Goal: Task Accomplishment & Management: Complete application form

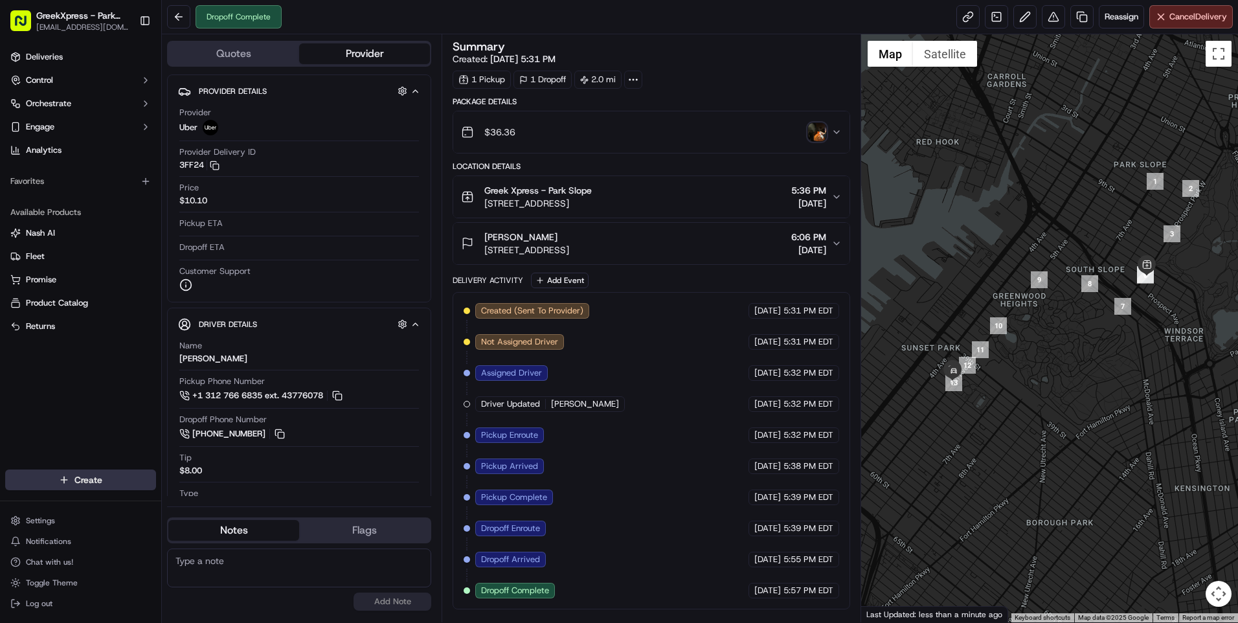
click at [84, 473] on html "GreekXpress - Park Slope [EMAIL_ADDRESS][DOMAIN_NAME] Toggle Sidebar Deliveries…" at bounding box center [619, 311] width 1238 height 623
click at [195, 498] on link "Delivery" at bounding box center [234, 503] width 144 height 23
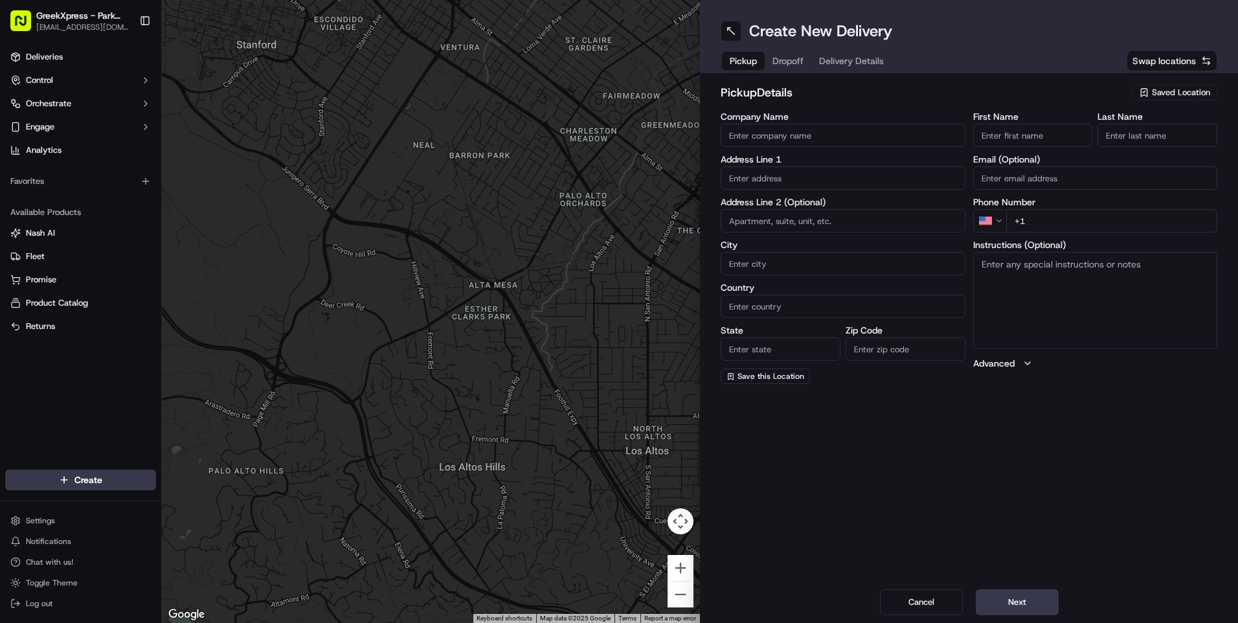
click at [1167, 87] on span "Saved Location" at bounding box center [1181, 93] width 58 height 12
click at [1015, 600] on html "GreekXpress - Park Slope [EMAIL_ADDRESS][DOMAIN_NAME] Toggle Sidebar Deliveries…" at bounding box center [619, 311] width 1238 height 623
click at [742, 131] on input "Company Name" at bounding box center [843, 135] width 245 height 23
type input "[PERSON_NAME]"
click at [755, 176] on input "text" at bounding box center [843, 177] width 245 height 23
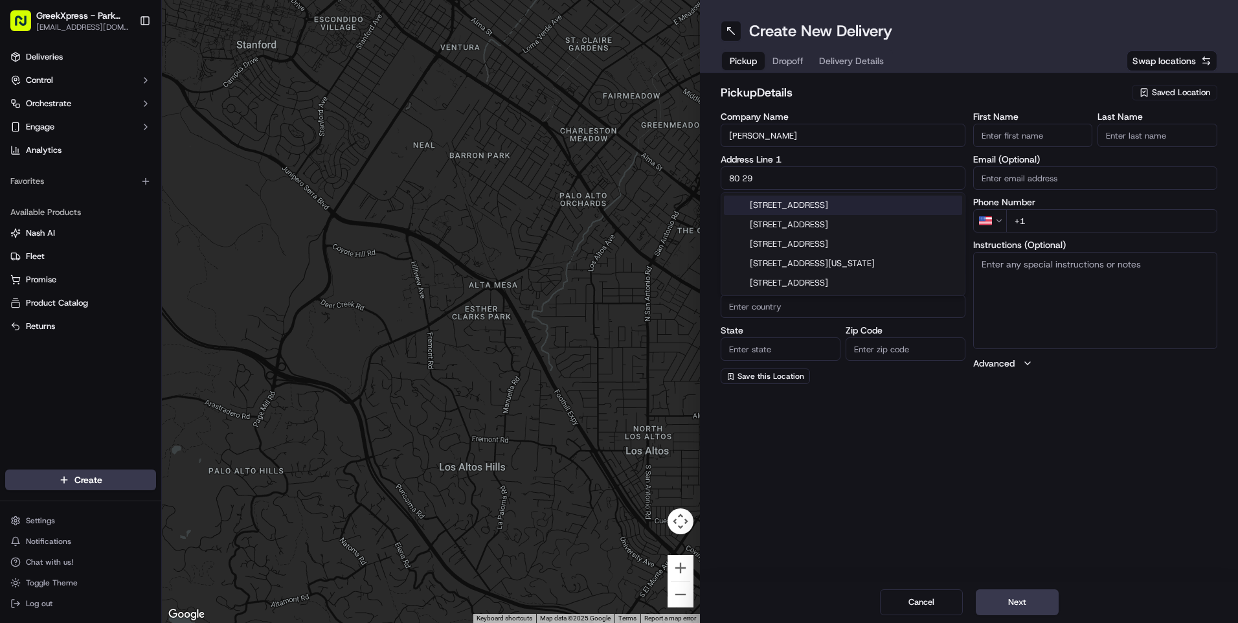
click at [790, 201] on div "[STREET_ADDRESS]" at bounding box center [843, 205] width 238 height 19
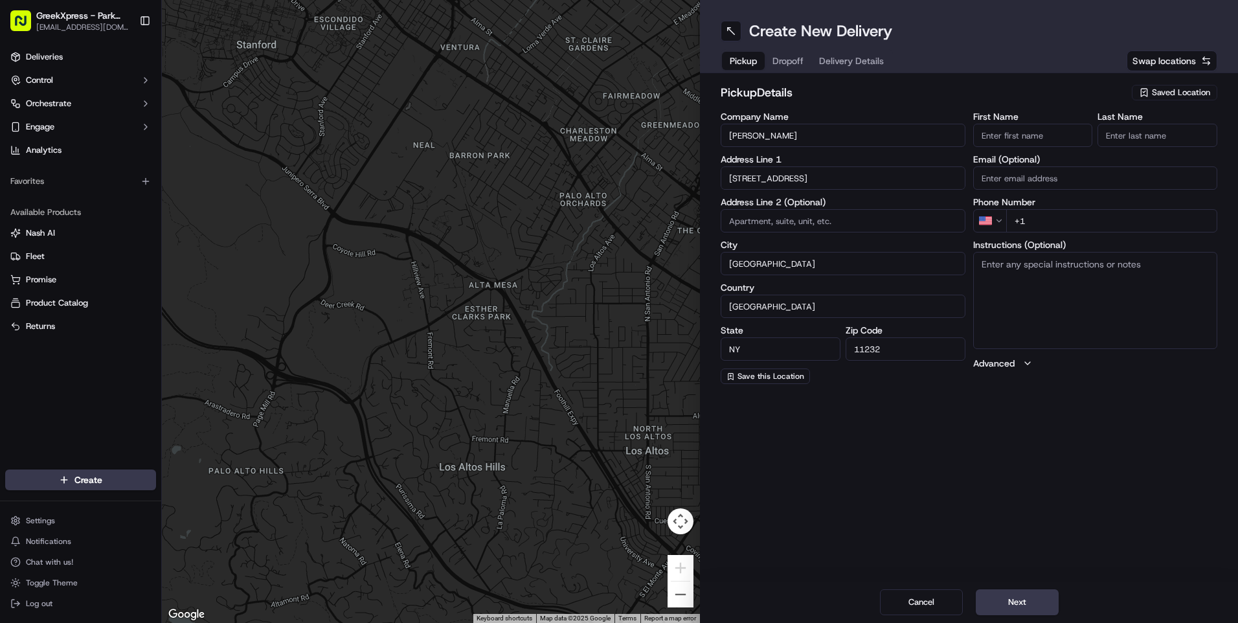
type input "[STREET_ADDRESS]"
type input "[GEOGRAPHIC_DATA]"
type input "NY"
type input "11232"
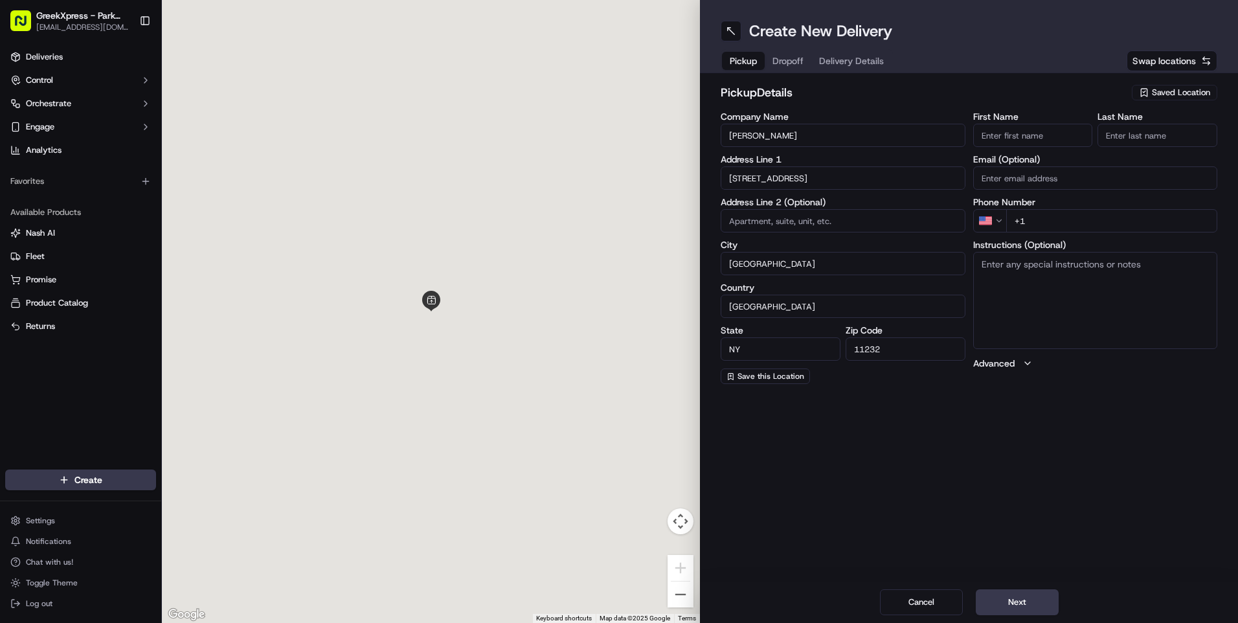
type input "[STREET_ADDRESS]"
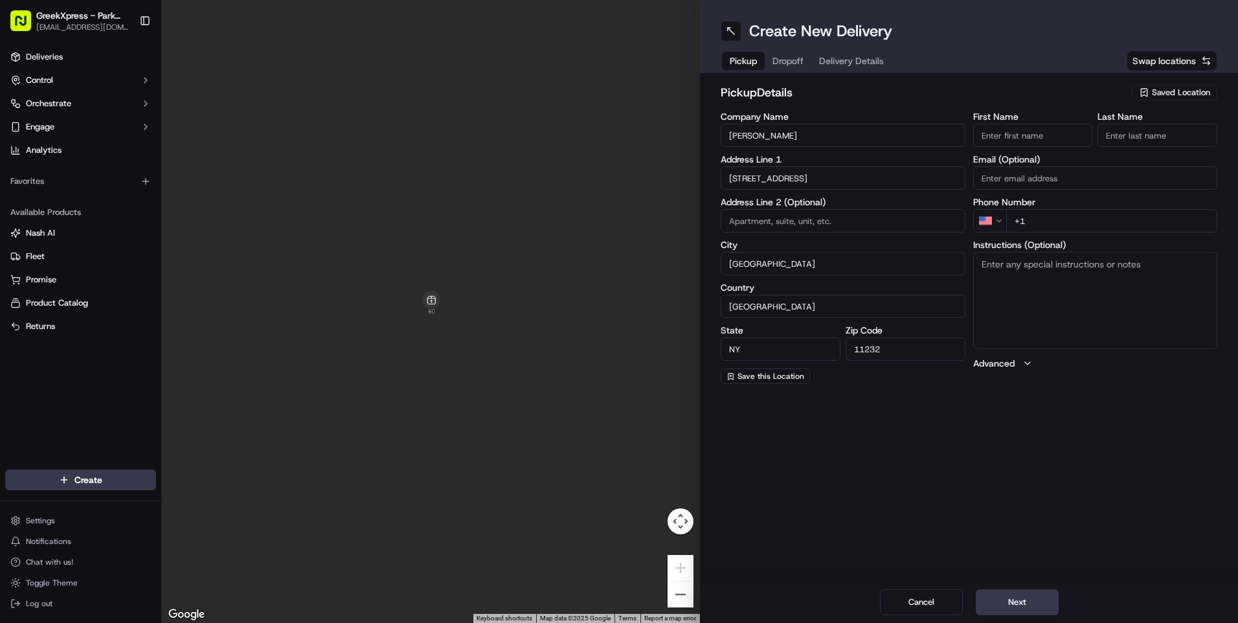
click at [1040, 223] on input "+1" at bounding box center [1113, 220] width 212 height 23
type input "[PHONE_NUMBER]"
click at [1018, 600] on button "Next" at bounding box center [1017, 602] width 83 height 26
click at [922, 600] on button "Cancel" at bounding box center [921, 602] width 83 height 26
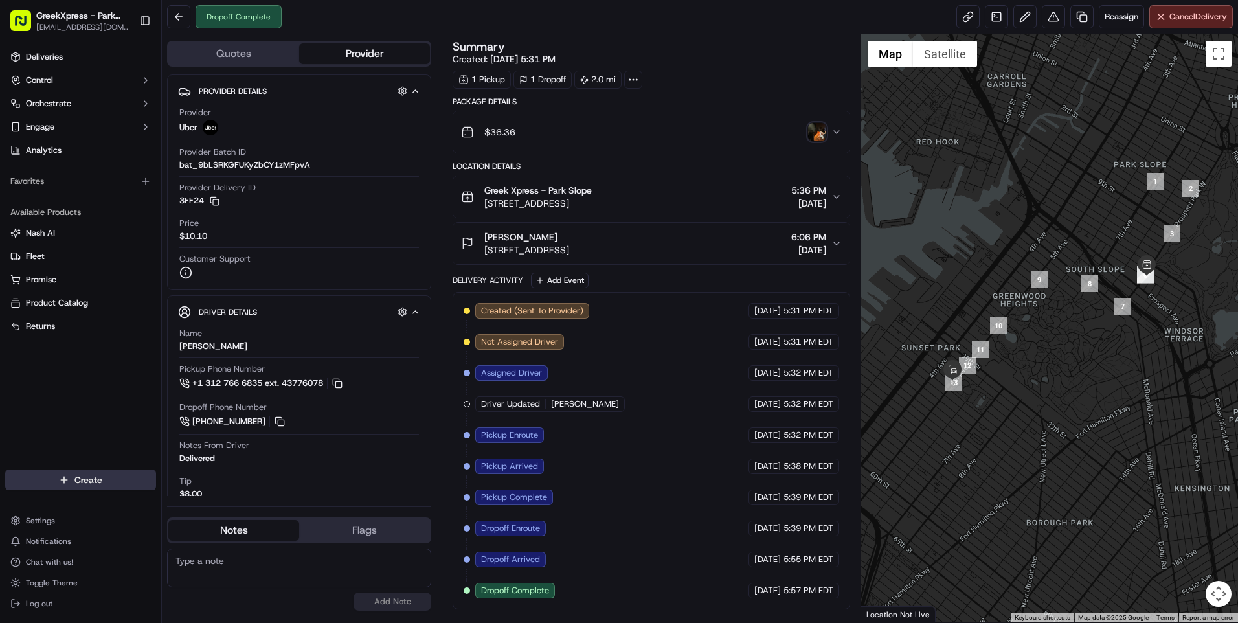
click at [87, 475] on html "GreekXpress - Park Slope [EMAIL_ADDRESS][DOMAIN_NAME] Toggle Sidebar Deliveries…" at bounding box center [619, 311] width 1238 height 623
click at [218, 500] on link "Delivery" at bounding box center [234, 503] width 144 height 23
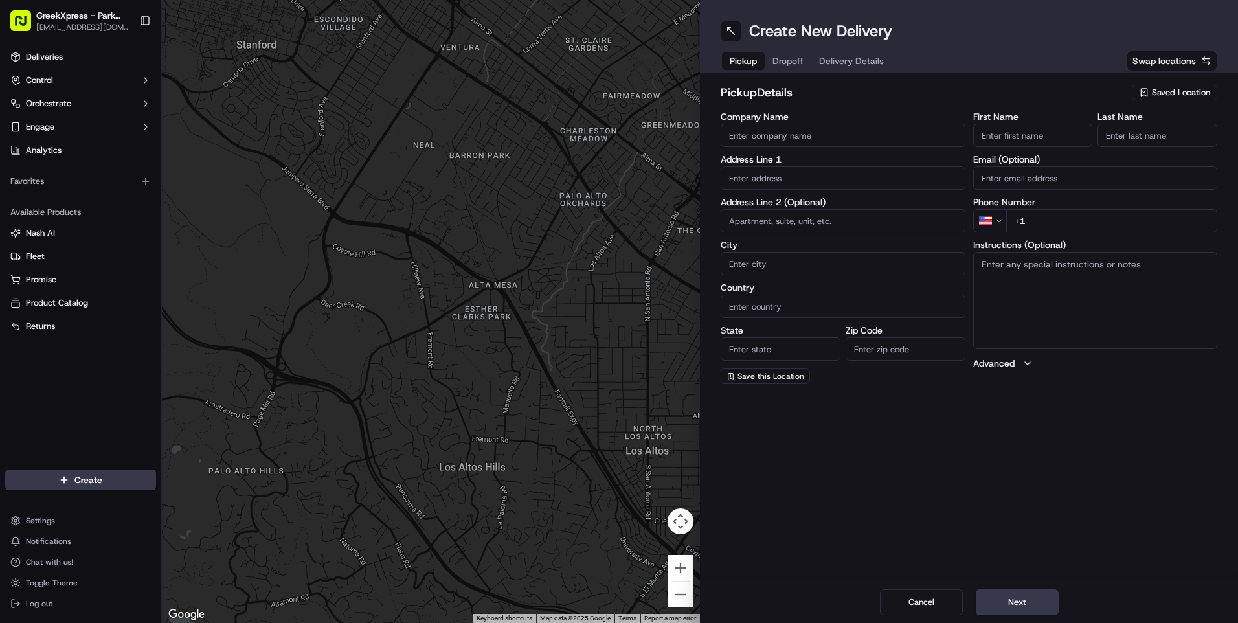
click at [1164, 89] on span "Saved Location" at bounding box center [1181, 93] width 58 height 12
click at [1138, 138] on span "Greek Xpress - Park Slope" at bounding box center [1152, 141] width 159 height 12
type input "Greek Xpress - Park Slope"
type input "[STREET_ADDRESS]"
type input "[GEOGRAPHIC_DATA]"
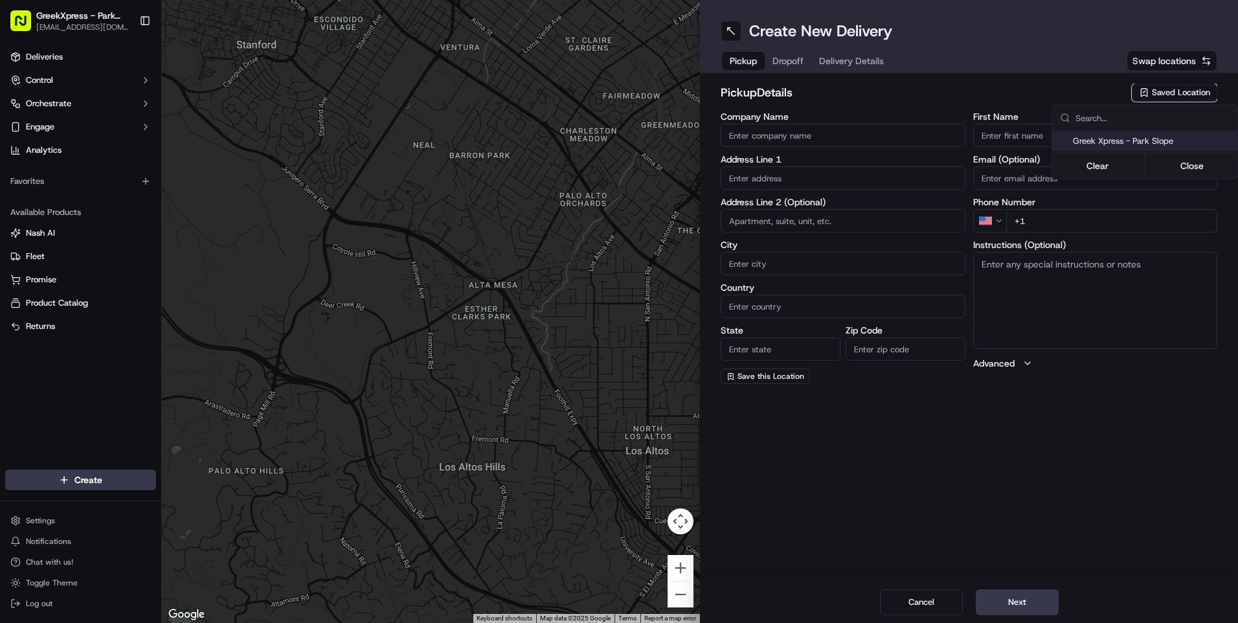
type input "US"
type input "NY"
type input "11215"
type input "Greek"
type input "Xpress"
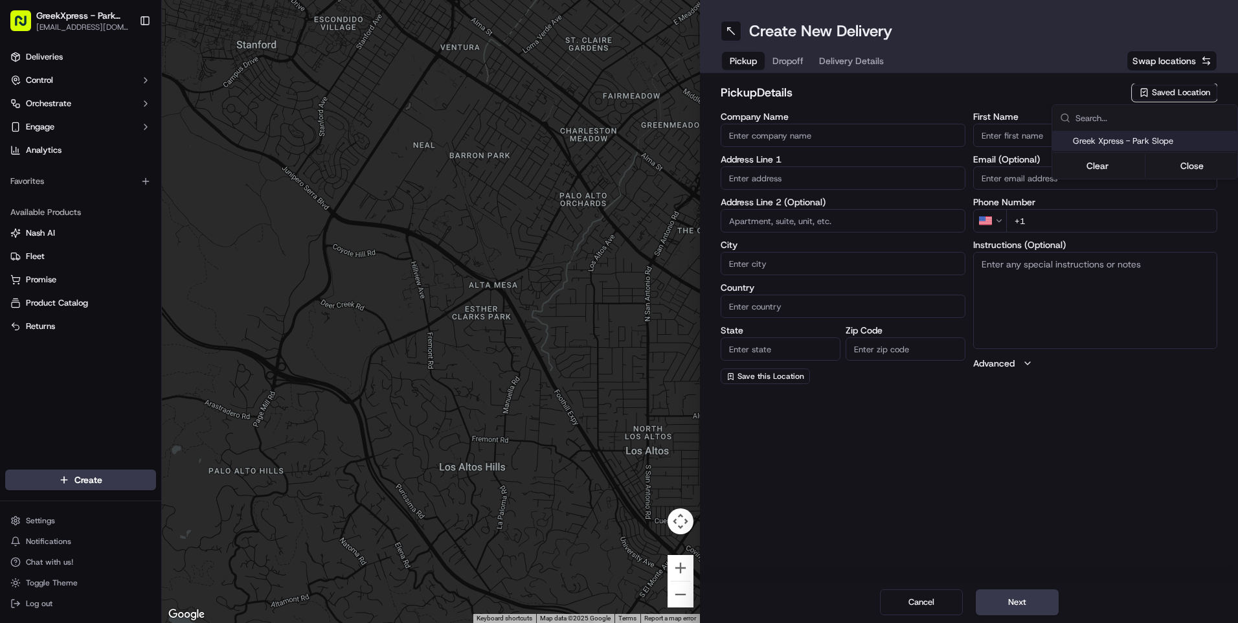
type input "[PHONE_NUMBER]"
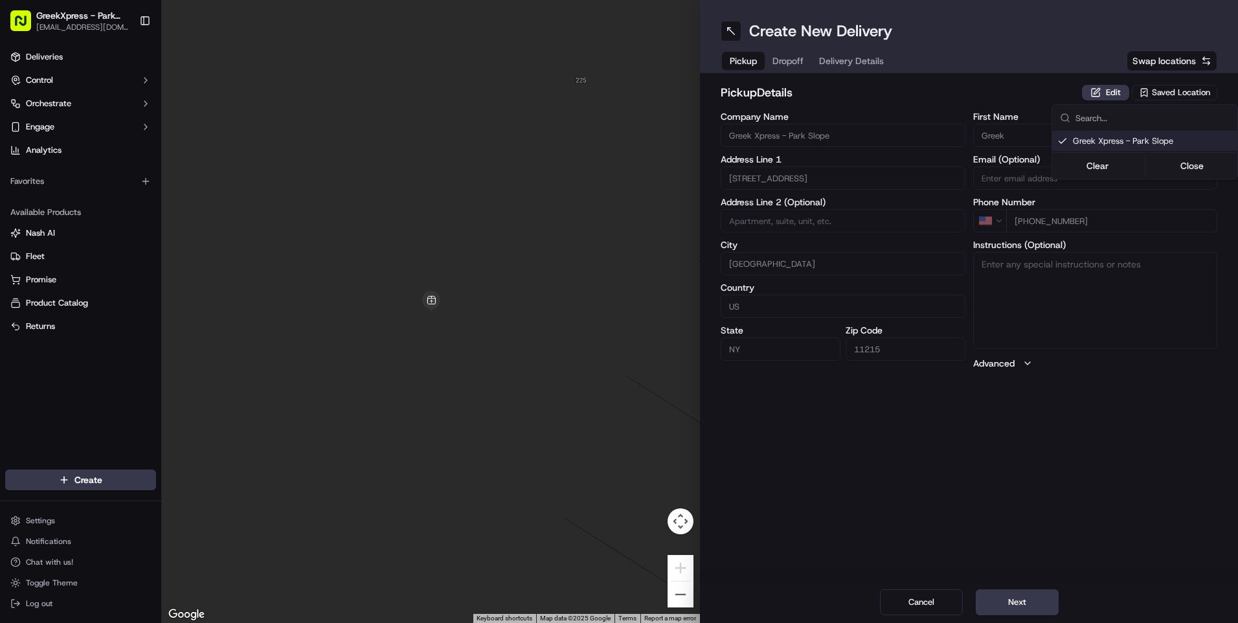
click at [1026, 604] on html "GreekXpress - Park Slope [EMAIL_ADDRESS][DOMAIN_NAME] Toggle Sidebar Deliveries…" at bounding box center [619, 311] width 1238 height 623
click at [1025, 604] on html "GreekXpress - Park Slope [EMAIL_ADDRESS][DOMAIN_NAME] Toggle Sidebar Deliveries…" at bounding box center [619, 311] width 1238 height 623
click at [1012, 605] on button "Next" at bounding box center [1017, 602] width 83 height 26
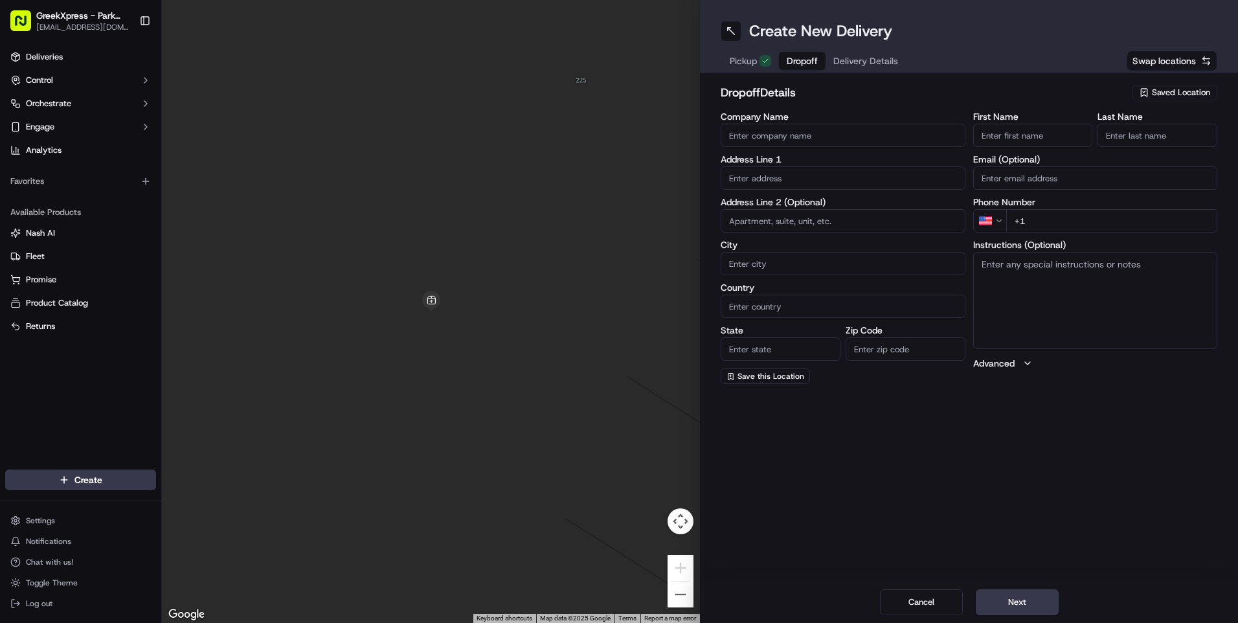
click at [762, 133] on input "Company Name" at bounding box center [843, 135] width 245 height 23
type input "[PERSON_NAME]"
type input "[GEOGRAPHIC_DATA]"
type input "NY"
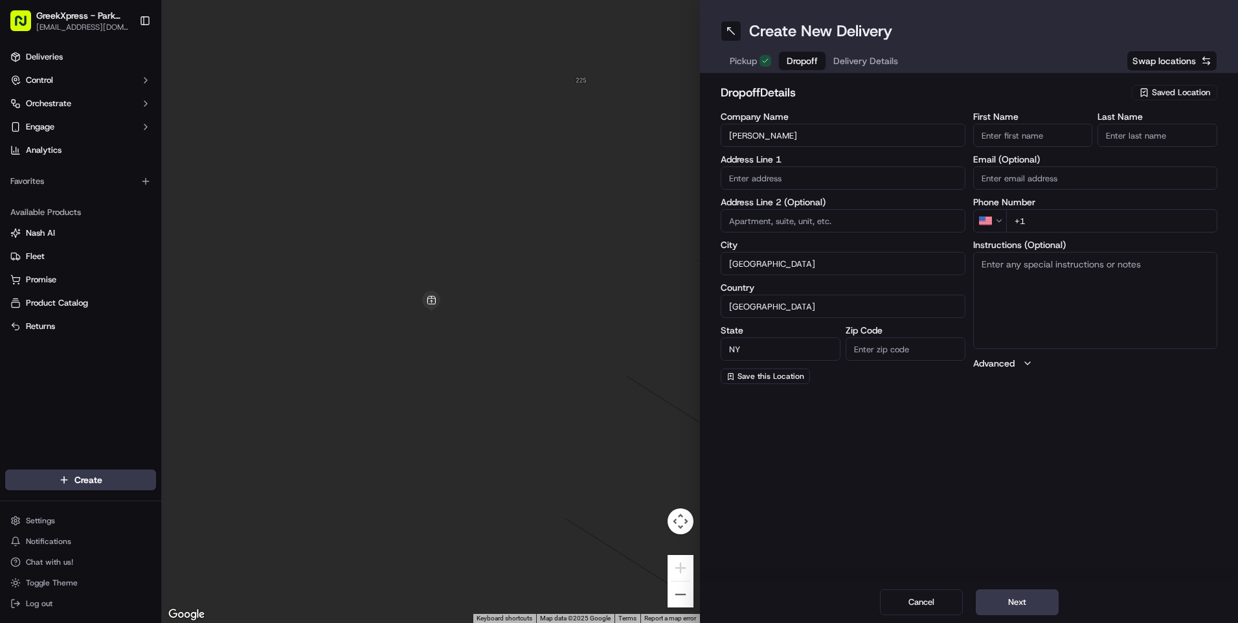
type input "11232"
type input "[PERSON_NAME]"
click at [763, 172] on input "text" at bounding box center [843, 177] width 245 height 23
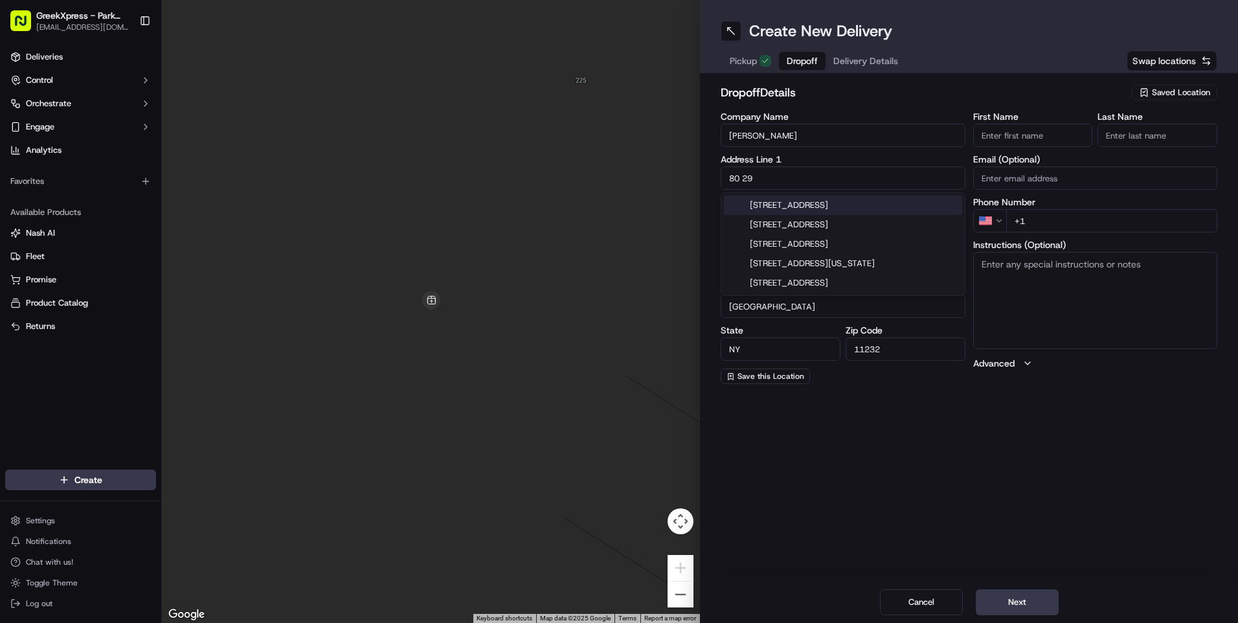
click at [796, 204] on div "[STREET_ADDRESS]" at bounding box center [843, 205] width 238 height 19
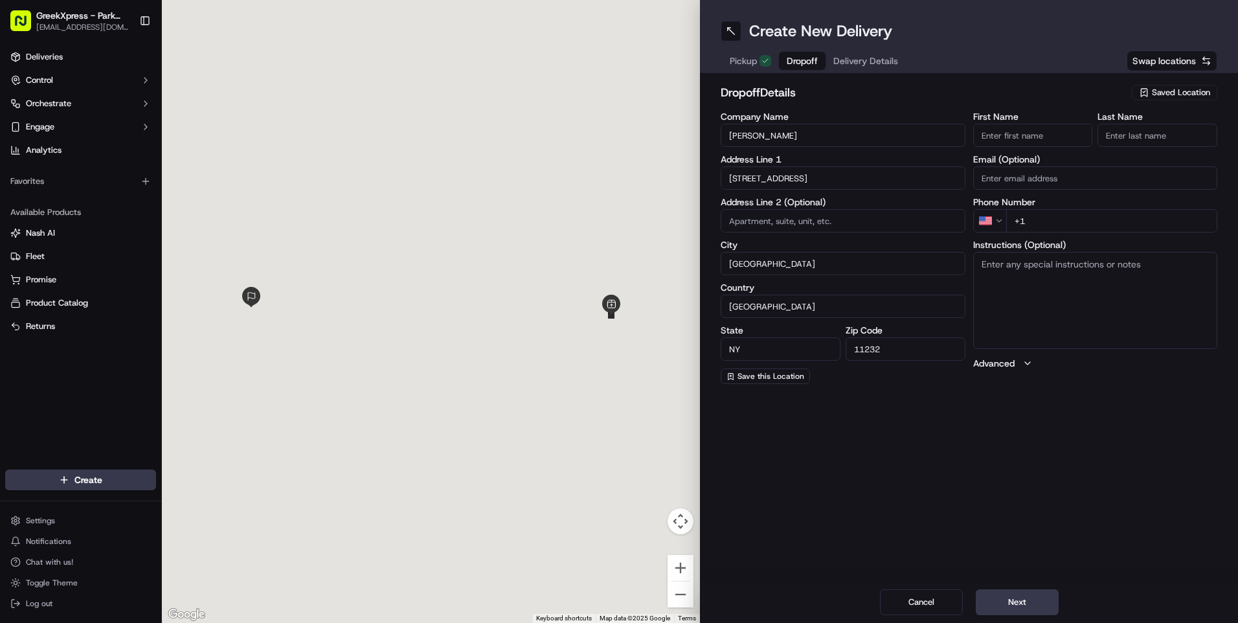
type input "[STREET_ADDRESS]"
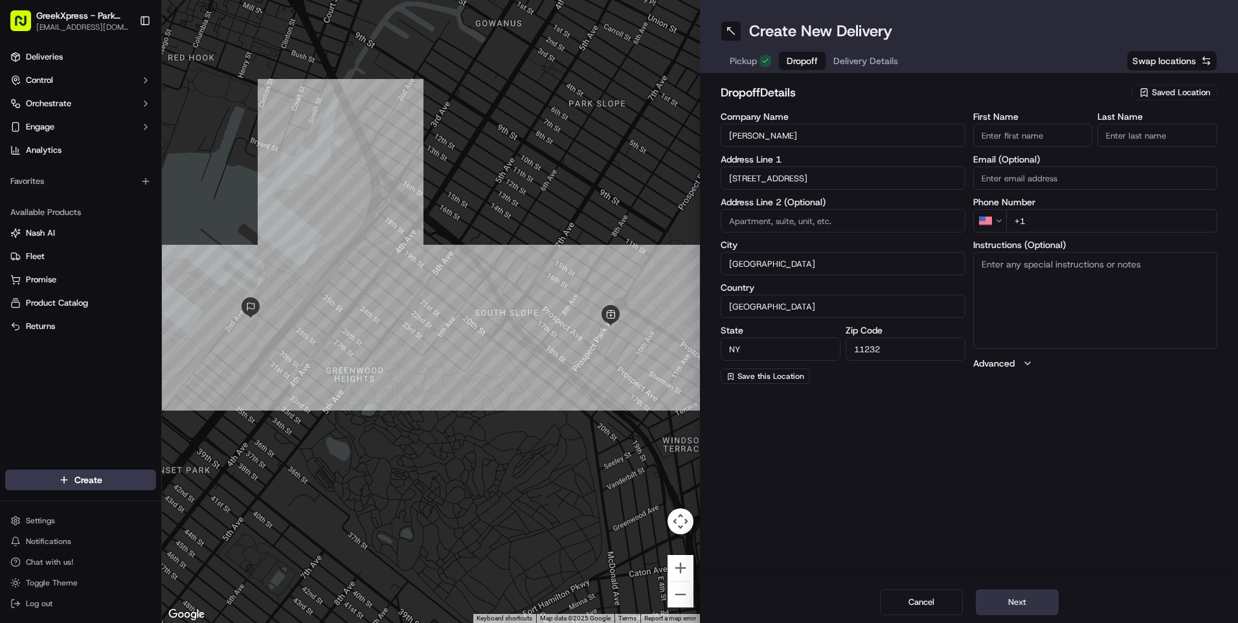
click at [1016, 602] on button "Next" at bounding box center [1017, 602] width 83 height 26
click at [1049, 218] on input "+1" at bounding box center [1113, 220] width 212 height 23
type input "[PHONE_NUMBER]"
click at [1020, 597] on button "Next" at bounding box center [1017, 602] width 83 height 26
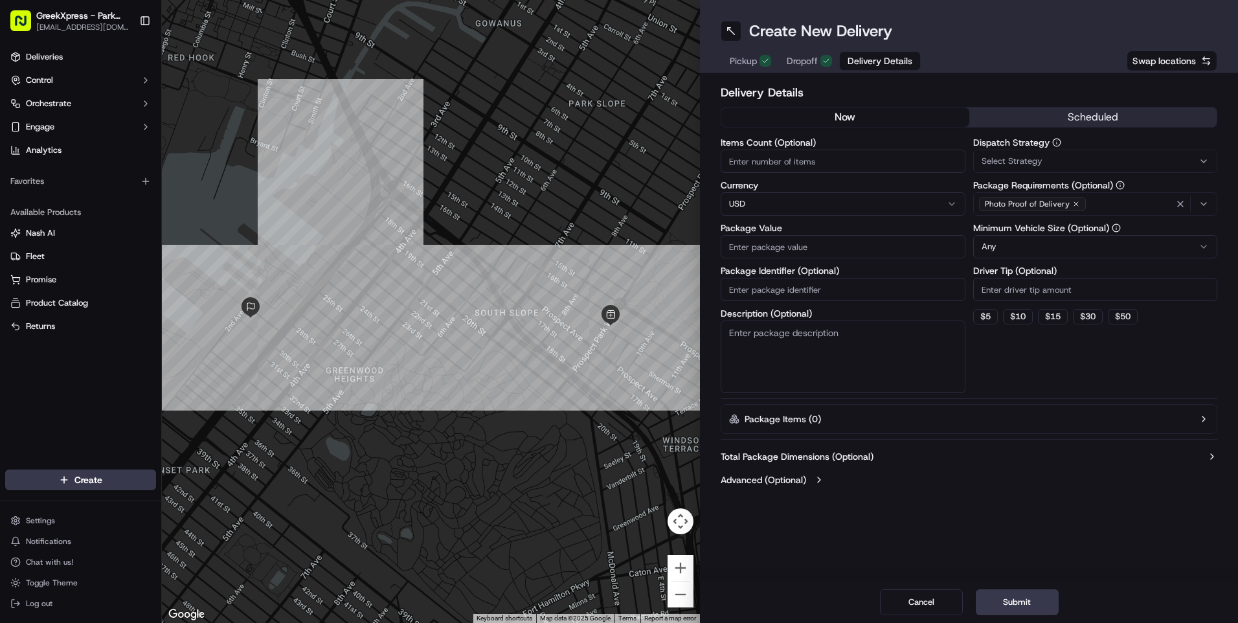
click at [797, 163] on input "Items Count (Optional)" at bounding box center [843, 161] width 245 height 23
type input "4"
click at [746, 244] on input "Package Value" at bounding box center [843, 246] width 245 height 23
type input "38.64"
click at [1197, 157] on div "Select Strategy" at bounding box center [1096, 161] width 238 height 12
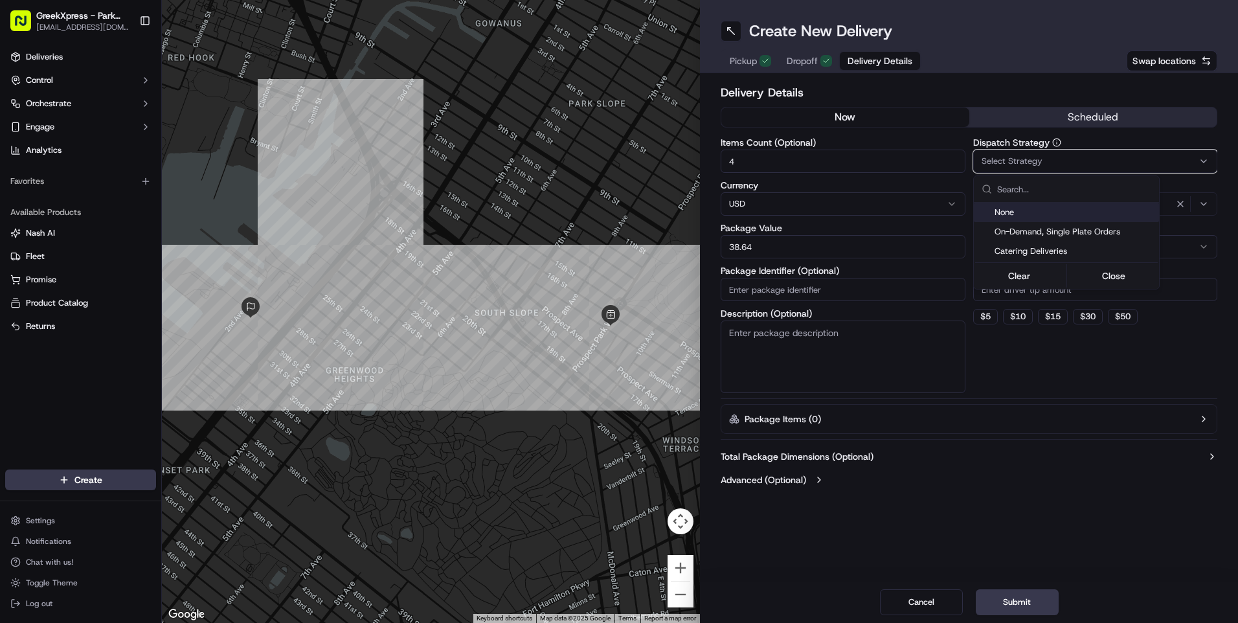
click at [1018, 214] on span "None" at bounding box center [1074, 213] width 159 height 12
click at [1003, 284] on div "Clear Close" at bounding box center [1066, 275] width 183 height 23
click at [1111, 372] on html "GreekXpress - Park Slope [EMAIL_ADDRESS][DOMAIN_NAME] Toggle Sidebar Deliveries…" at bounding box center [619, 311] width 1238 height 623
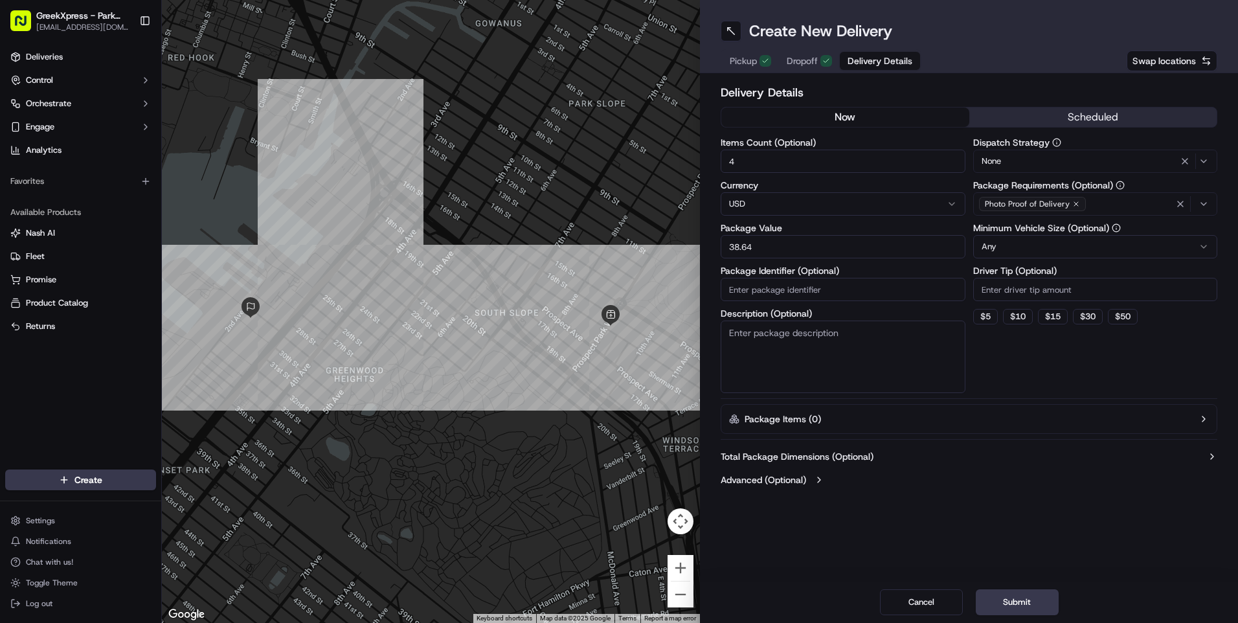
click at [1032, 158] on div "None" at bounding box center [1096, 162] width 238 height 16
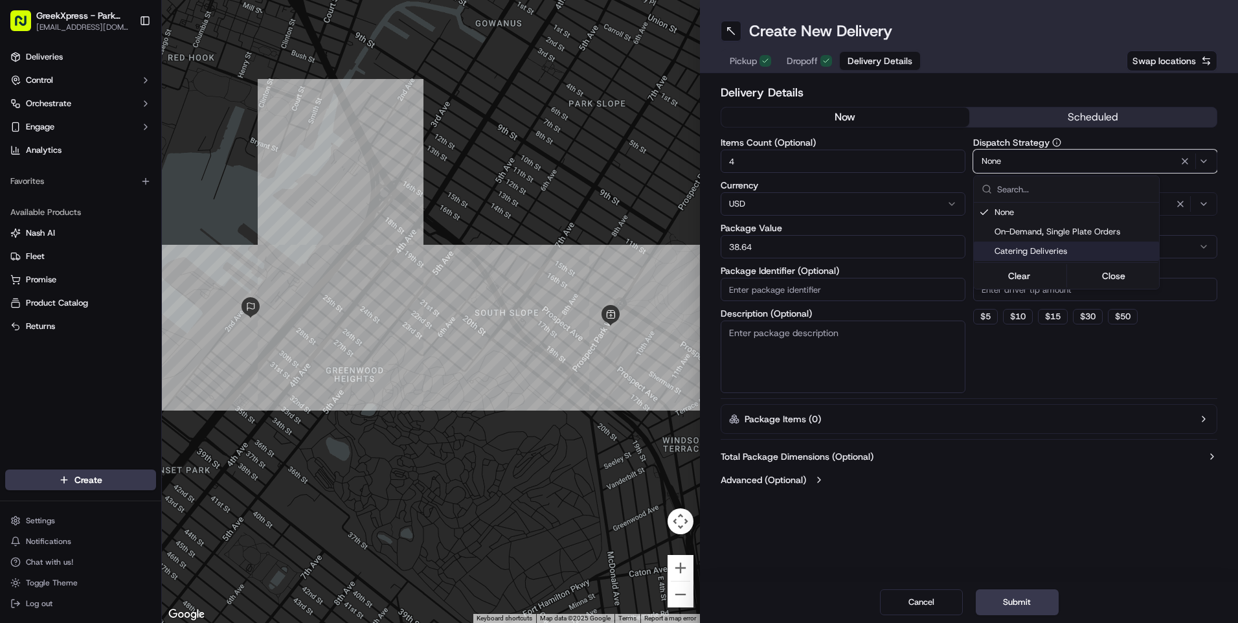
click at [1080, 437] on html "GreekXpress - Park Slope [EMAIL_ADDRESS][DOMAIN_NAME] Toggle Sidebar Deliveries…" at bounding box center [619, 311] width 1238 height 623
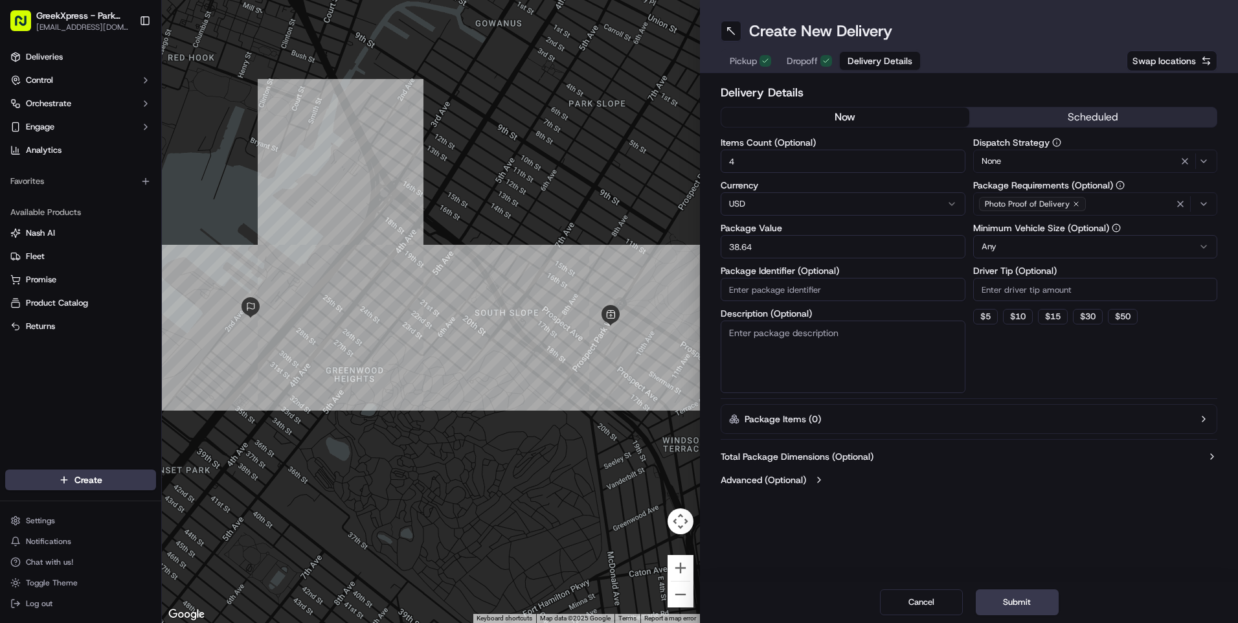
click at [1009, 288] on input "Driver Tip (Optional)" at bounding box center [1096, 289] width 245 height 23
type input "8.00"
click at [1016, 604] on button "Submit" at bounding box center [1017, 602] width 83 height 26
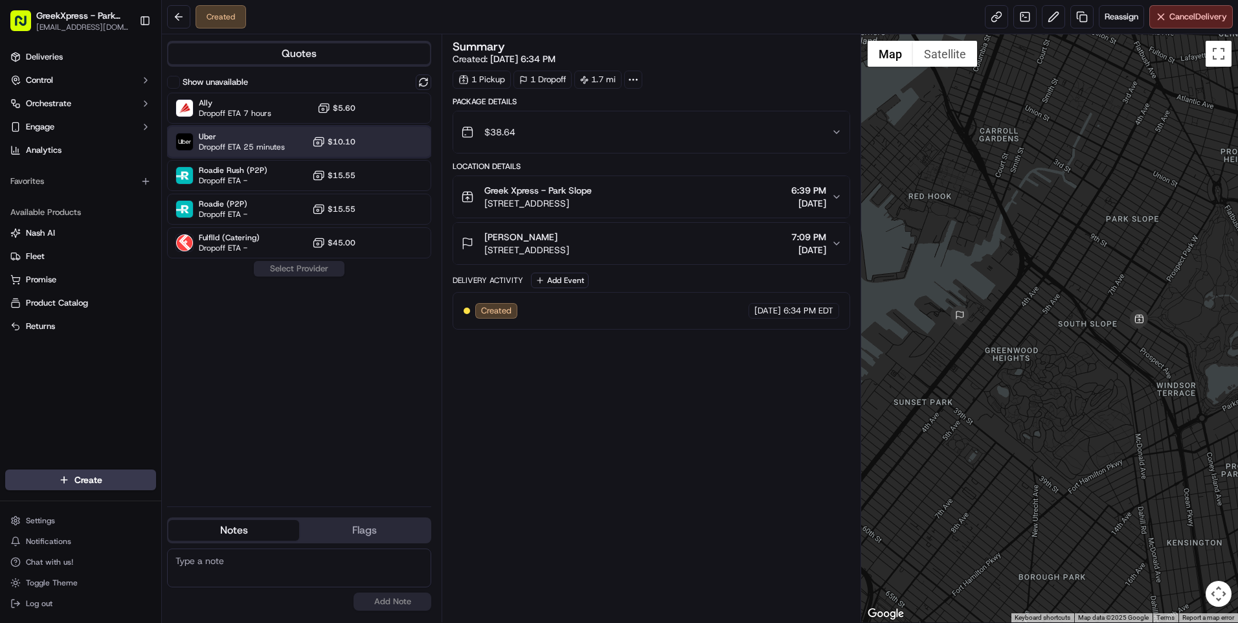
click at [209, 139] on span "Uber" at bounding box center [242, 136] width 86 height 10
click at [297, 266] on button "Assign Provider" at bounding box center [299, 269] width 92 height 16
